Goal: Information Seeking & Learning: Learn about a topic

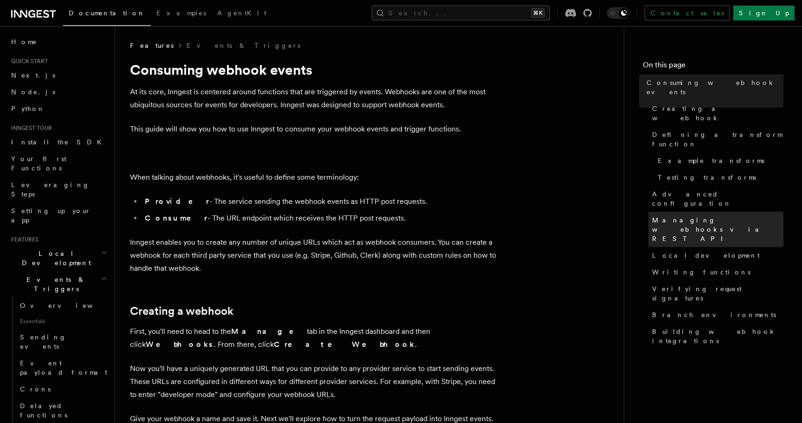
click at [676, 215] on span "Managing webhooks via REST API" at bounding box center [717, 229] width 131 height 28
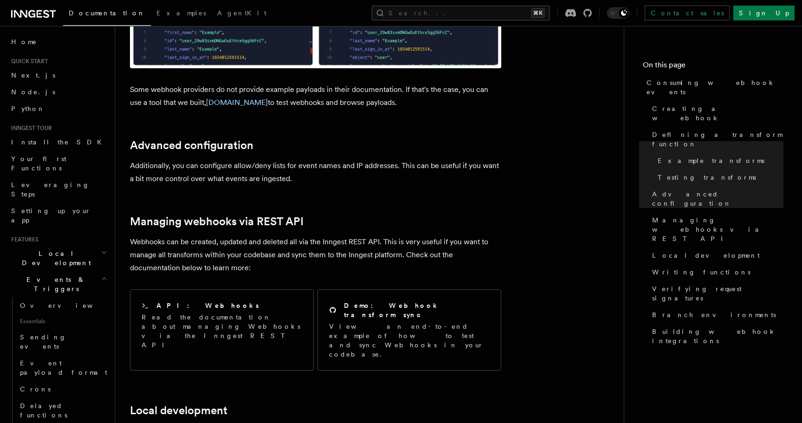
scroll to position [1773, 0]
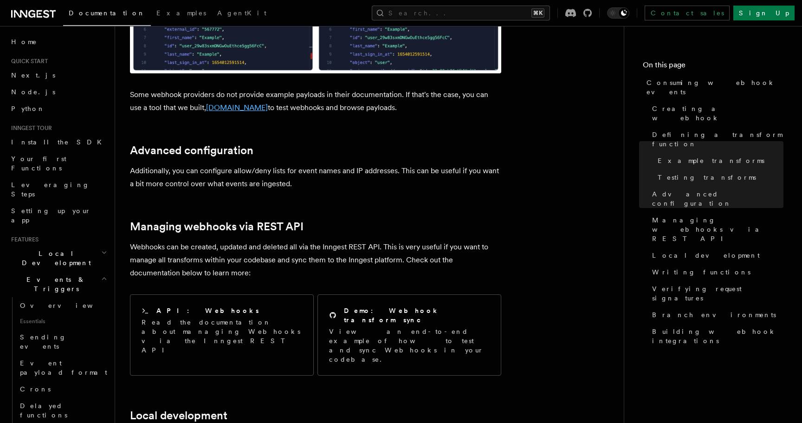
click at [252, 103] on link "TypedWebhooks.tools" at bounding box center [237, 107] width 62 height 9
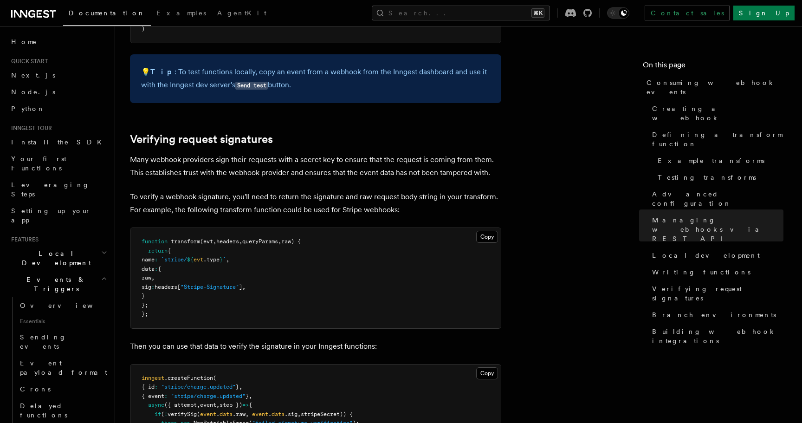
scroll to position [2639, 0]
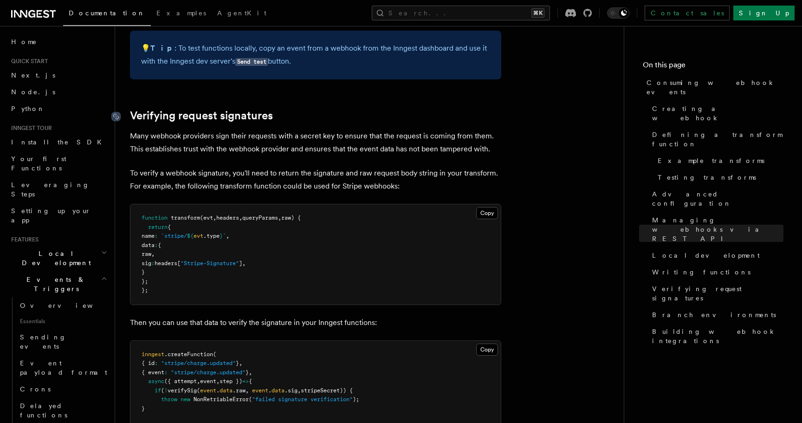
click at [113, 112] on icon at bounding box center [115, 116] width 9 height 9
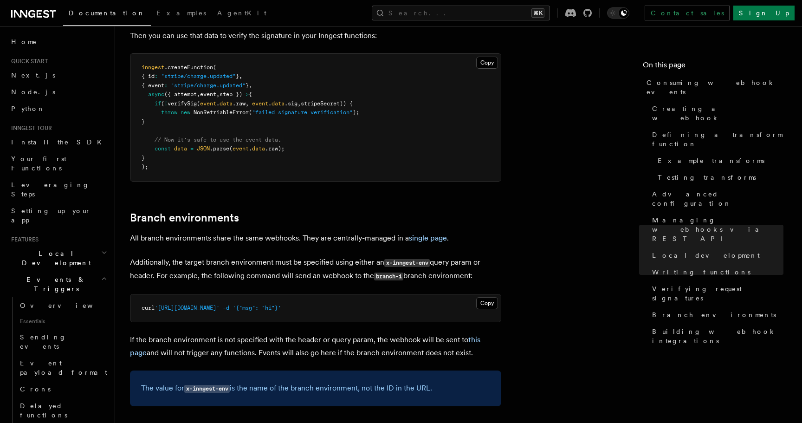
scroll to position [3134, 0]
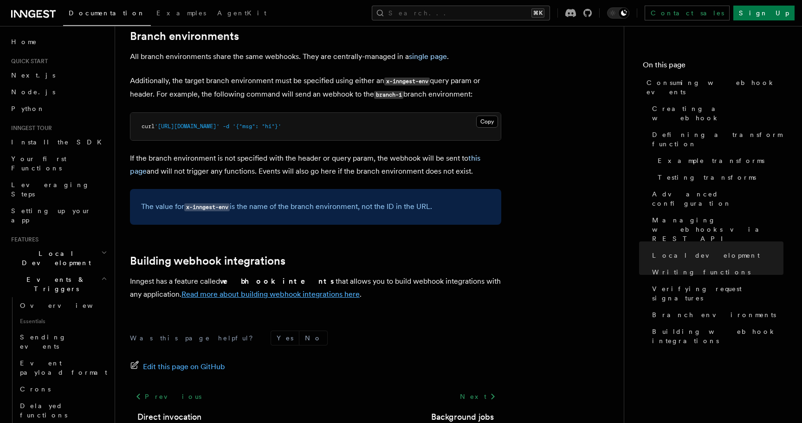
click at [250, 290] on link "Read more about building webhook integrations here" at bounding box center [271, 294] width 178 height 9
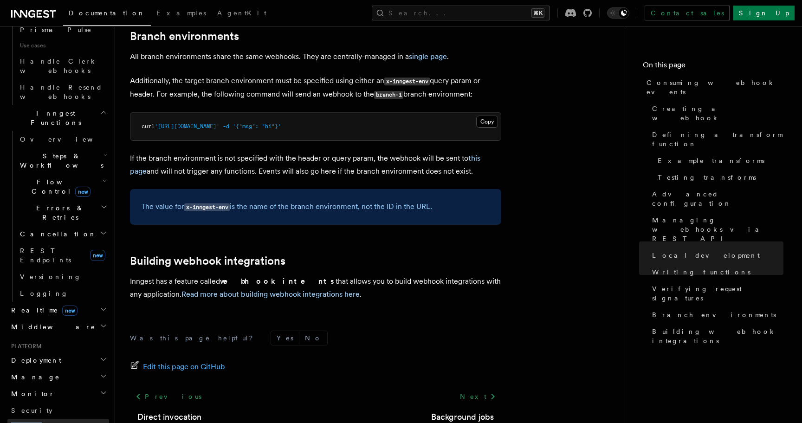
click at [26, 423] on span "Limitations" at bounding box center [44, 426] width 67 height 7
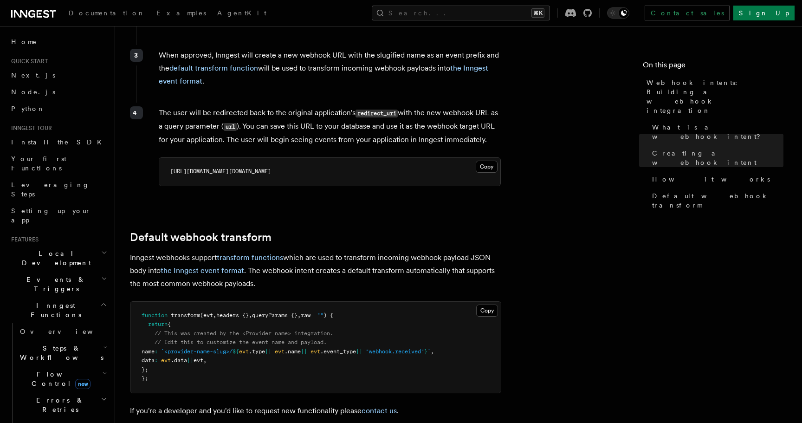
scroll to position [1009, 0]
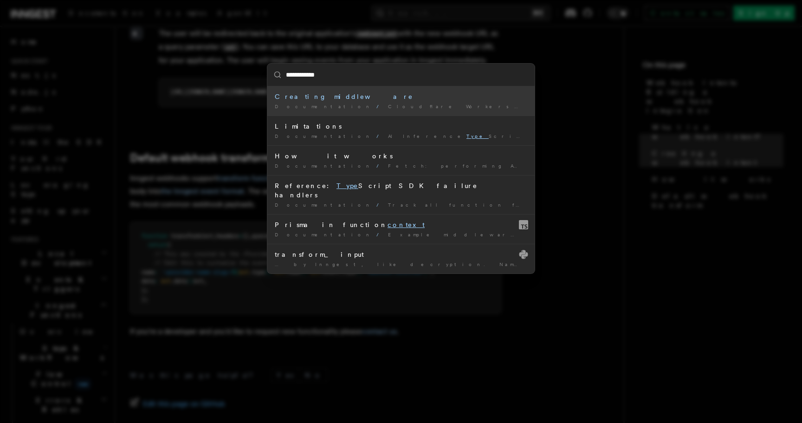
type input "**********"
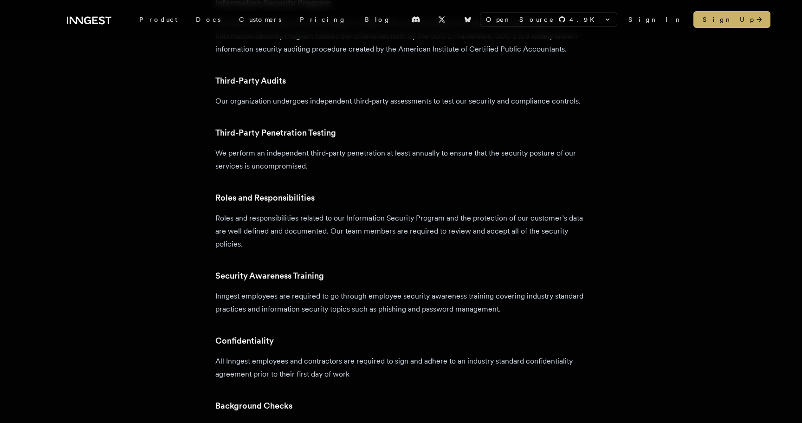
scroll to position [786, 0]
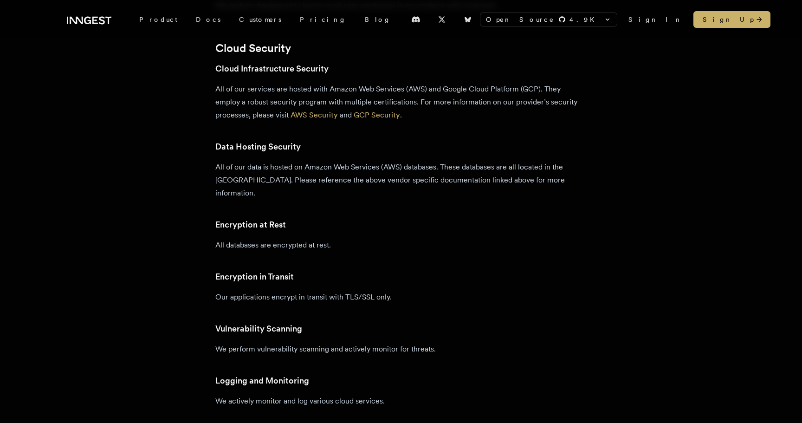
click at [318, 291] on p "Our applications encrypt in transit with TLS/SSL only." at bounding box center [400, 297] width 371 height 13
click at [324, 295] on div "Organizational Security Information Security Program We have an Information Sec…" at bounding box center [400, 367] width 371 height 1625
click at [320, 291] on p "Our applications encrypt in transit with TLS/SSL only." at bounding box center [400, 297] width 371 height 13
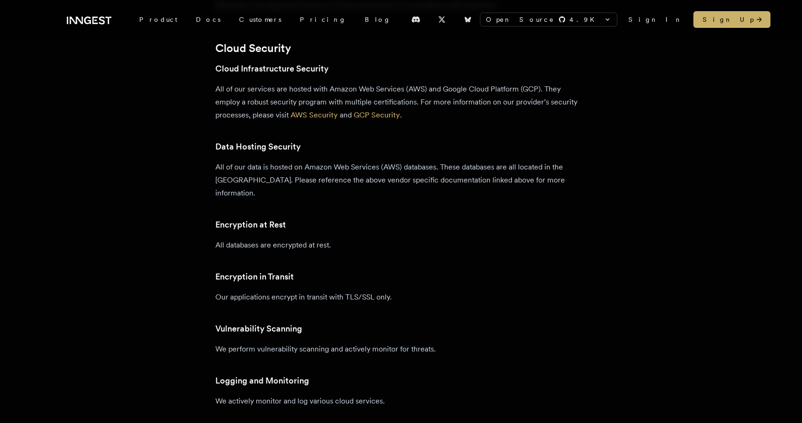
click at [319, 293] on div "Organizational Security Information Security Program We have an Information Sec…" at bounding box center [400, 367] width 371 height 1625
click at [304, 291] on p "Our applications encrypt in transit with TLS/SSL only." at bounding box center [400, 297] width 371 height 13
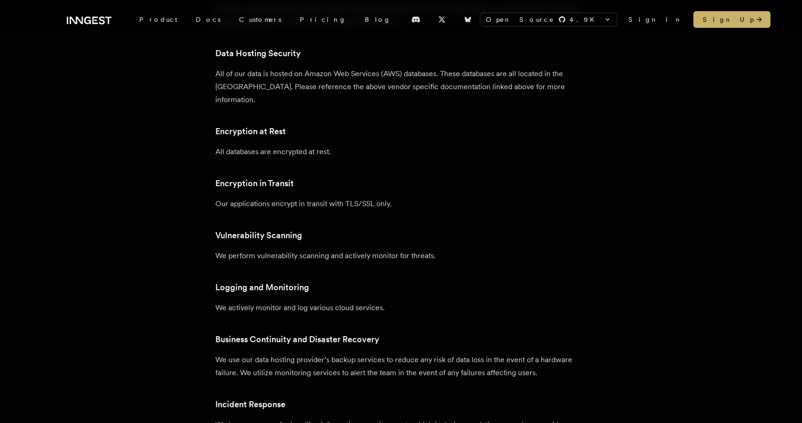
scroll to position [803, 0]
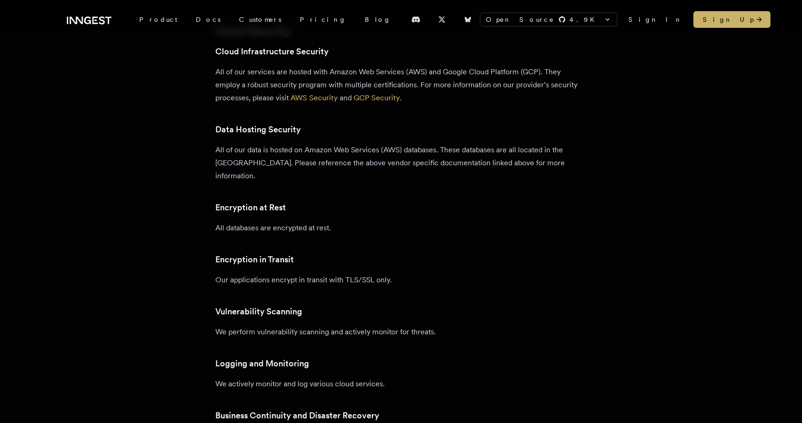
click at [325, 273] on p "Our applications encrypt in transit with TLS/SSL only." at bounding box center [400, 279] width 371 height 13
click at [469, 276] on div "Organizational Security Information Security Program We have an Information Sec…" at bounding box center [400, 350] width 371 height 1625
click at [422, 305] on h3 "Vulnerability Scanning" at bounding box center [400, 311] width 371 height 13
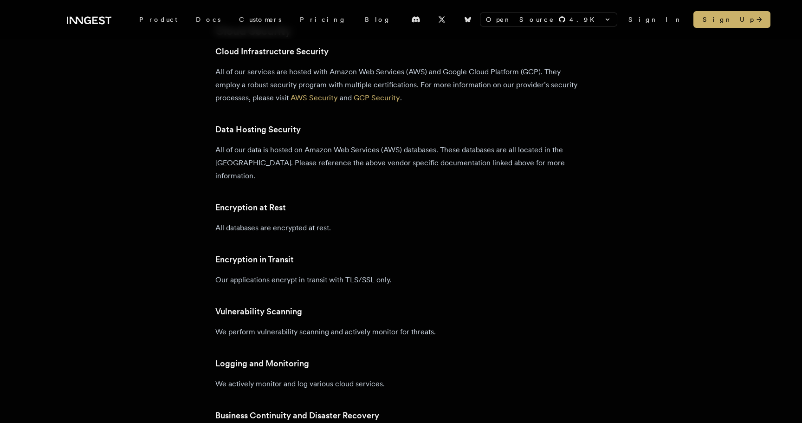
click at [403, 325] on p "We perform vulnerability scanning and actively monitor for threats." at bounding box center [400, 331] width 371 height 13
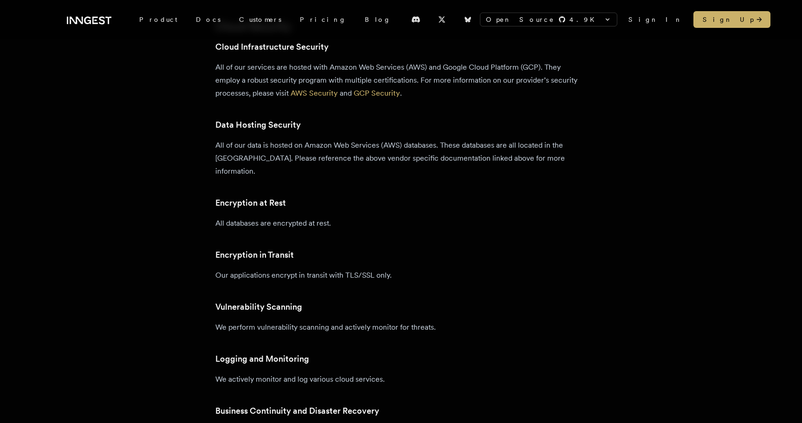
scroll to position [807, 0]
click at [345, 270] on p "Our applications encrypt in transit with TLS/SSL only." at bounding box center [400, 276] width 371 height 13
click at [244, 374] on p "We actively monitor and log various cloud services." at bounding box center [400, 380] width 371 height 13
click at [224, 197] on h3 "Encryption at Rest" at bounding box center [400, 203] width 371 height 13
click at [306, 272] on div "Organizational Security Information Security Program We have an Information Sec…" at bounding box center [400, 346] width 371 height 1625
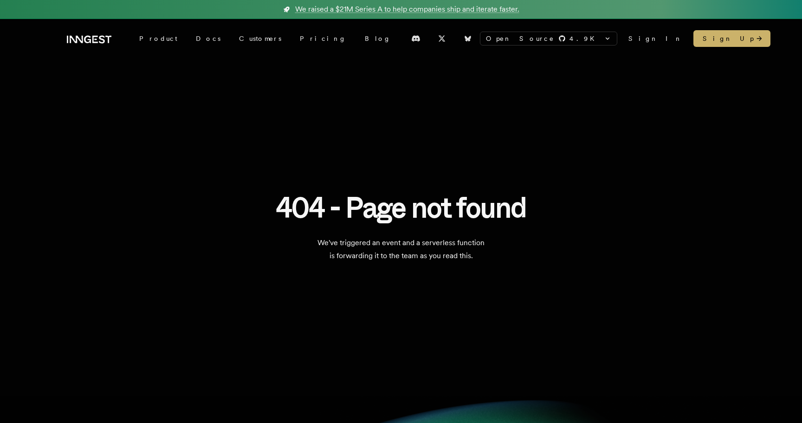
click at [95, 46] on div "Open Source 4.9 K inngest/inngest inngest/inngest-js inngest/inngest-py inngest…" at bounding box center [401, 38] width 669 height 39
click at [97, 56] on div "Open Source 4.9 K inngest/inngest inngest/inngest-js inngest/inngest-py inngest…" at bounding box center [401, 38] width 669 height 39
click at [97, 51] on div "Open Source 4.9 K inngest/inngest inngest/inngest-js inngest/inngest-py inngest…" at bounding box center [401, 38] width 669 height 39
click at [98, 43] on icon at bounding box center [95, 39] width 6 height 7
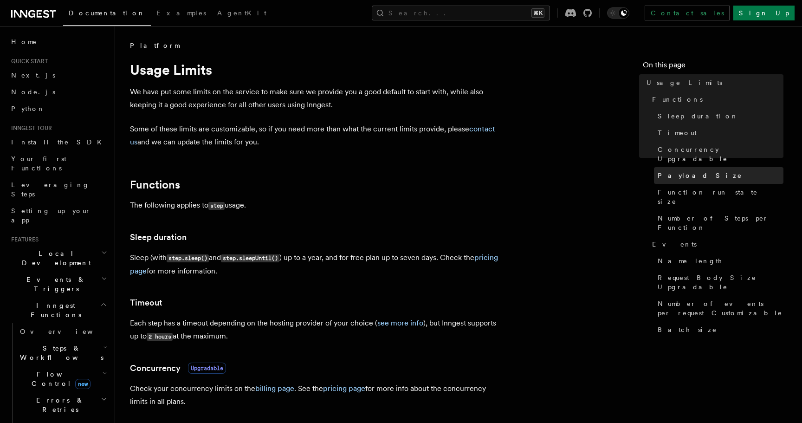
click at [704, 167] on link "Payload Size" at bounding box center [719, 175] width 130 height 17
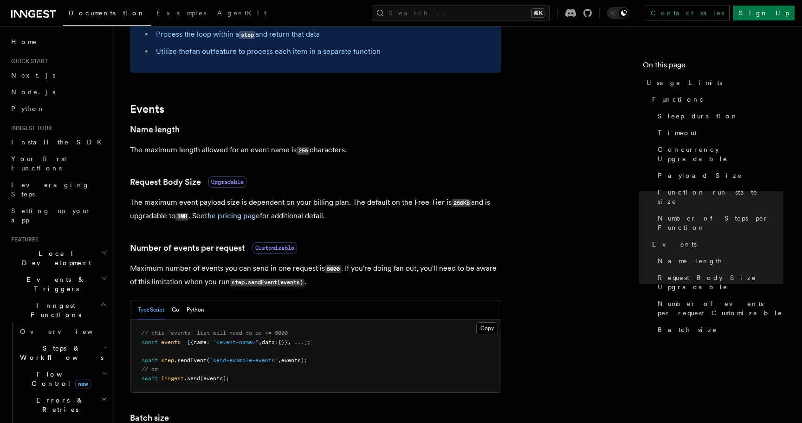
scroll to position [699, 0]
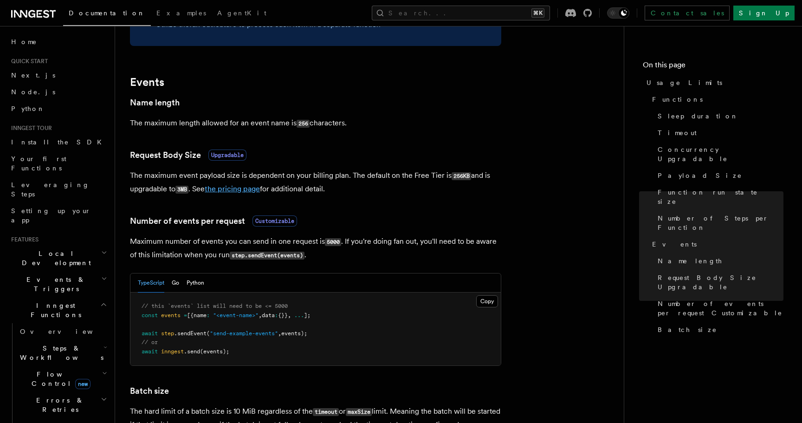
click at [245, 192] on link "the pricing page" at bounding box center [232, 188] width 55 height 9
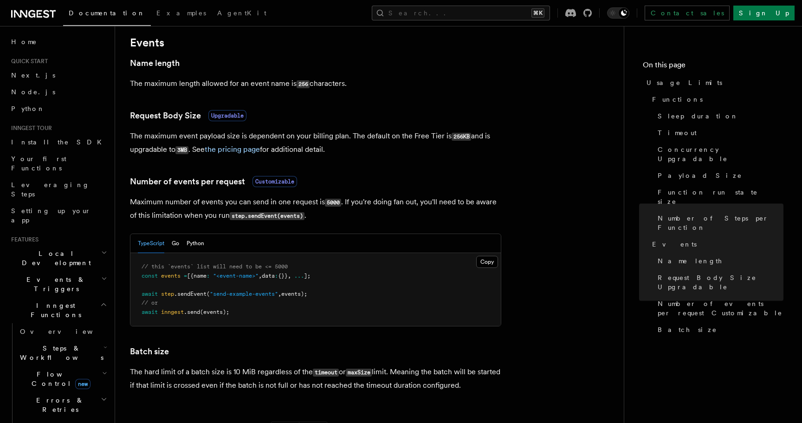
scroll to position [731, 0]
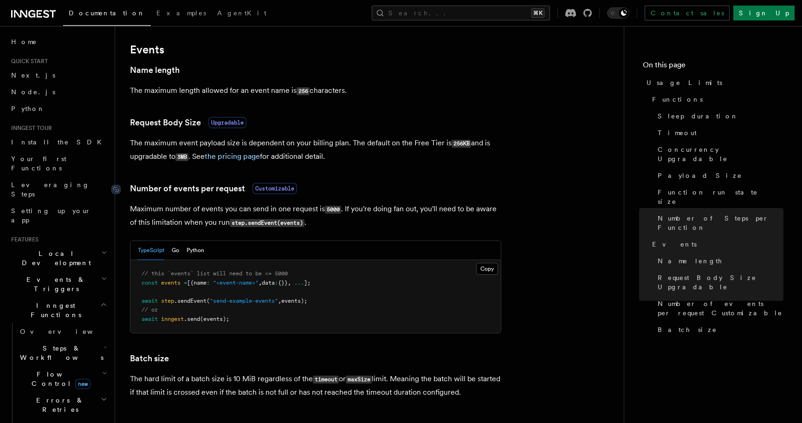
click at [266, 189] on span "Customizable" at bounding box center [275, 188] width 45 height 11
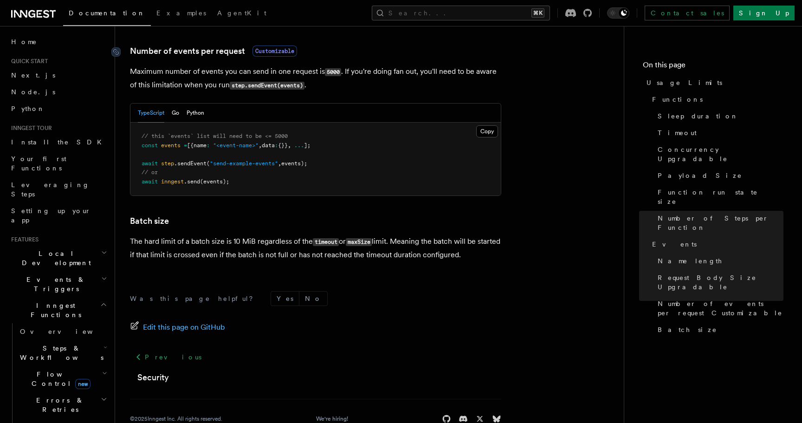
scroll to position [871, 0]
